Goal: Navigation & Orientation: Find specific page/section

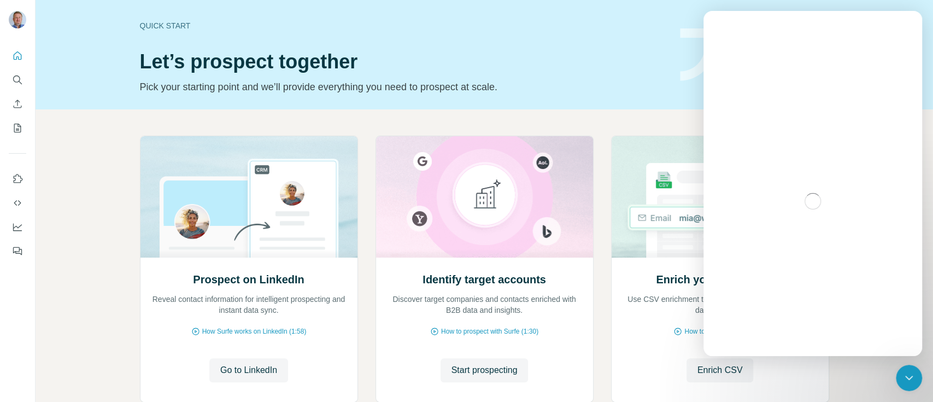
click at [896, 102] on div "Intercom messenger" at bounding box center [812, 201] width 219 height 310
click at [697, 53] on img at bounding box center [754, 54] width 149 height 53
click at [907, 376] on icon "Close Intercom Messenger" at bounding box center [908, 377] width 13 height 13
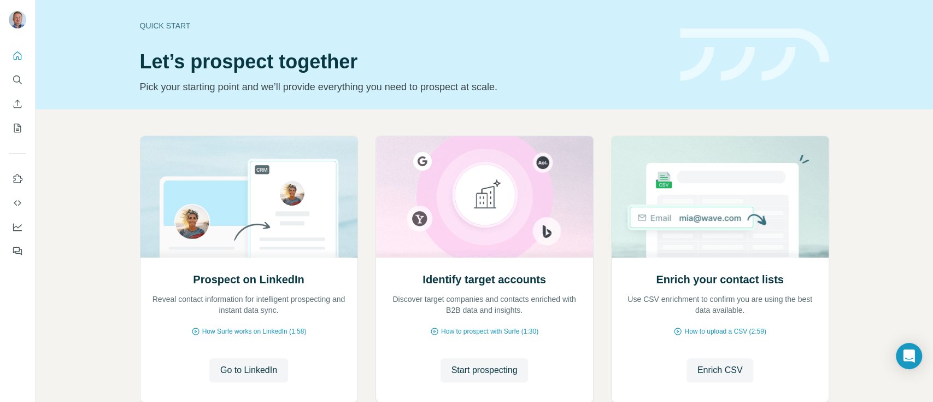
click at [20, 21] on img at bounding box center [17, 19] width 17 height 17
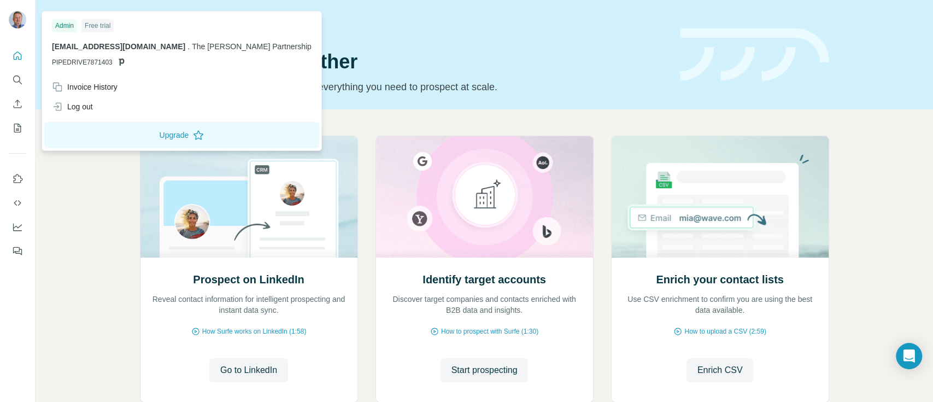
click at [636, 69] on h1 "Let’s prospect together" at bounding box center [403, 62] width 527 height 22
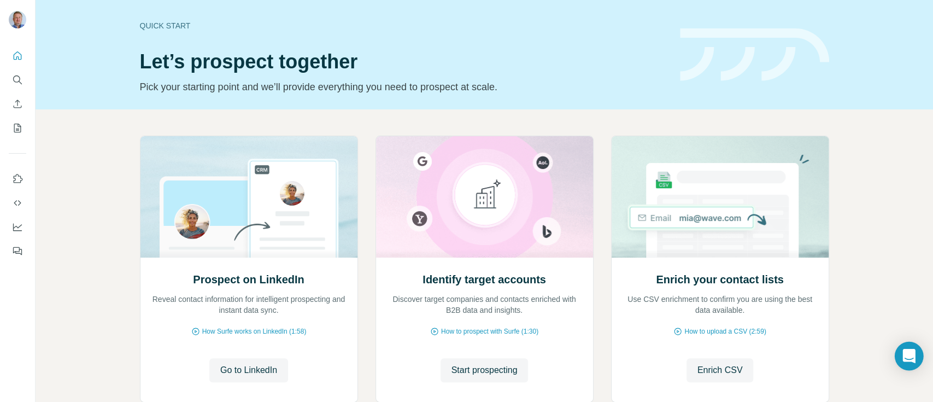
click at [910, 356] on icon "Open Intercom Messenger" at bounding box center [908, 356] width 13 height 14
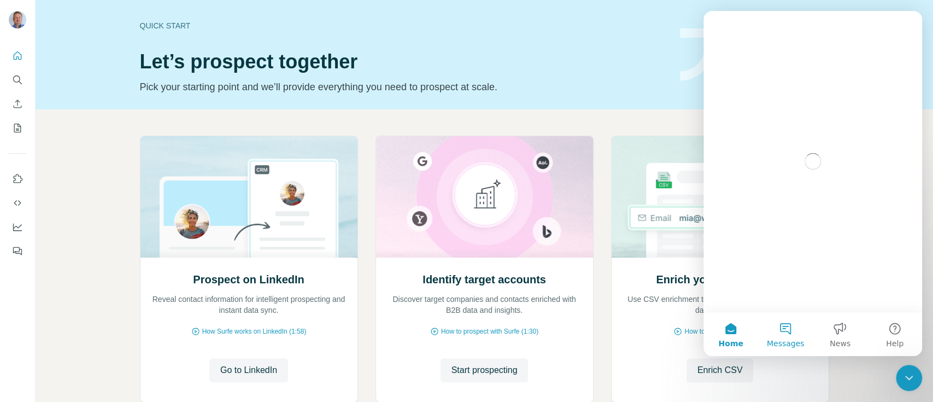
click at [789, 331] on button "Messages" at bounding box center [785, 334] width 55 height 44
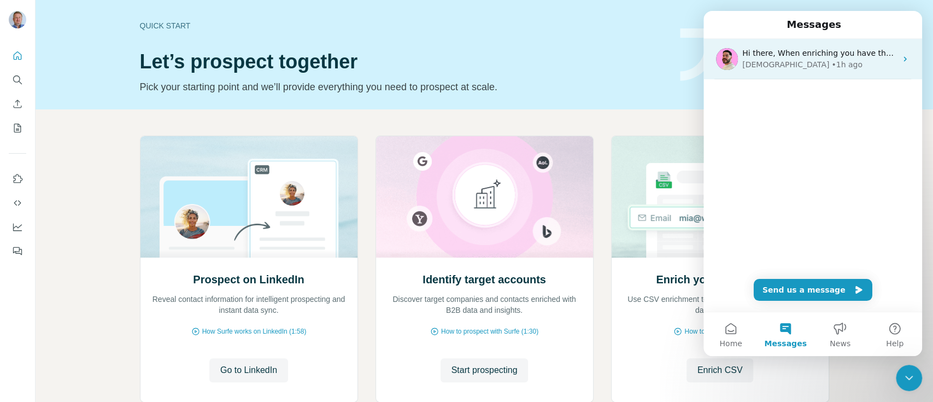
click at [901, 61] on icon "Intercom messenger" at bounding box center [905, 59] width 9 height 9
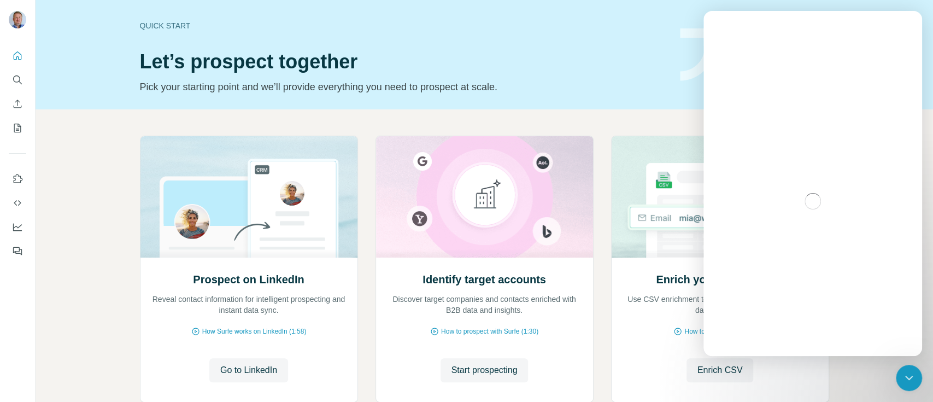
click at [667, 44] on header "Quick start Let’s prospect together Pick your starting point and we’ll provide …" at bounding box center [484, 55] width 689 height 80
click at [911, 380] on icon "Close Intercom Messenger" at bounding box center [908, 377] width 13 height 13
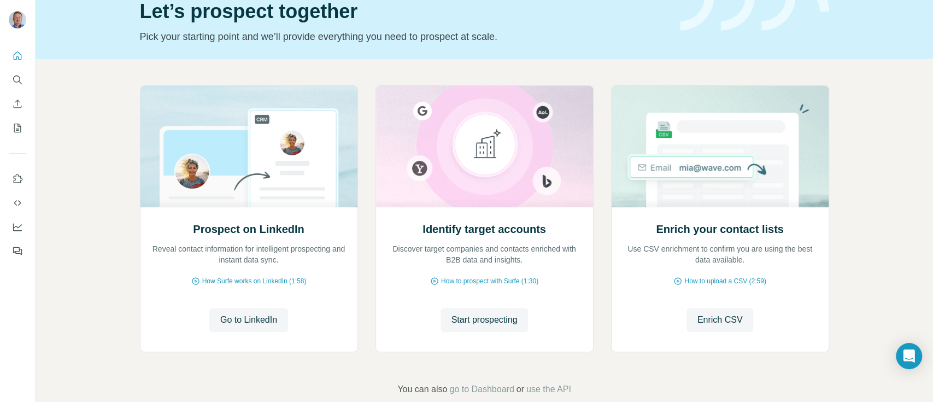
scroll to position [70, 0]
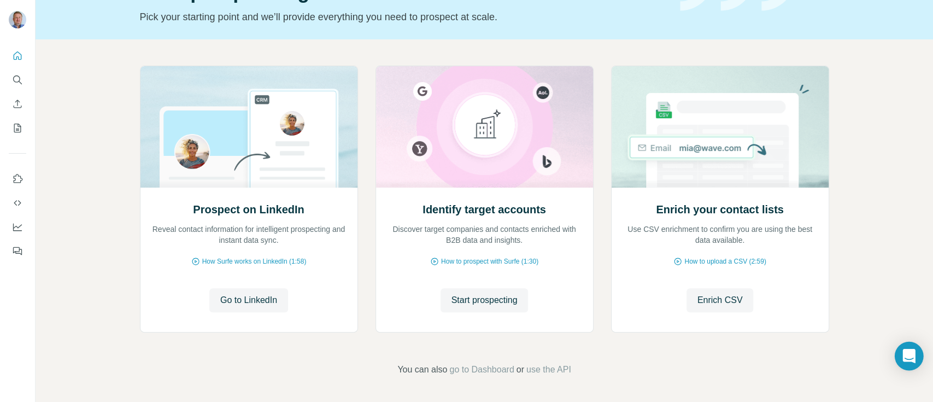
click at [901, 355] on div "Open Intercom Messenger" at bounding box center [909, 356] width 29 height 29
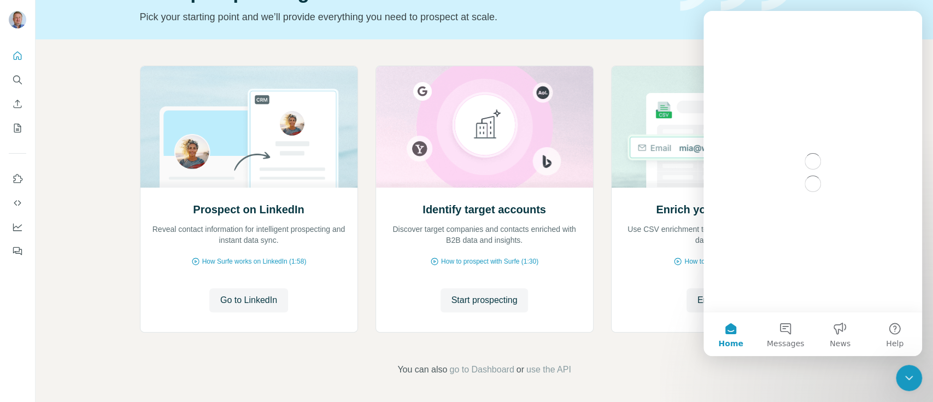
scroll to position [0, 0]
click at [475, 369] on span "go to Dashboard" at bounding box center [481, 369] width 64 height 13
